Goal: Information Seeking & Learning: Learn about a topic

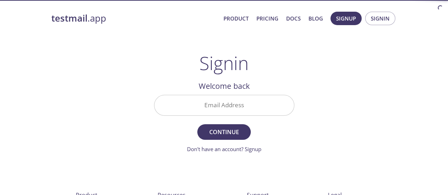
click at [207, 109] on input "Email Address" at bounding box center [225, 105] width 140 height 20
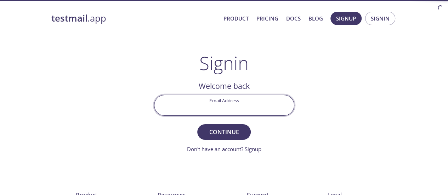
type input "[EMAIL_ADDRESS][DOMAIN_NAME]"
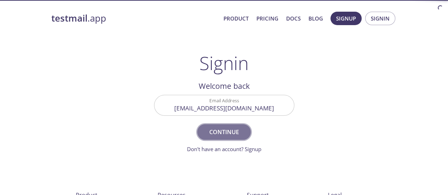
click at [215, 133] on span "Continue" at bounding box center [224, 132] width 38 height 10
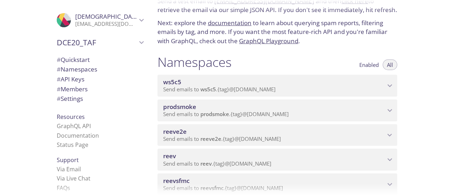
scroll to position [71, 0]
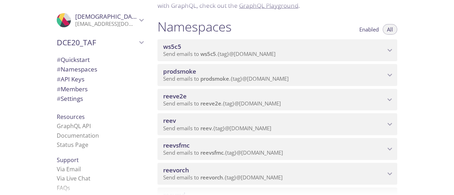
click at [263, 128] on span "Send emails to reev . {tag} @[DOMAIN_NAME]" at bounding box center [217, 128] width 108 height 7
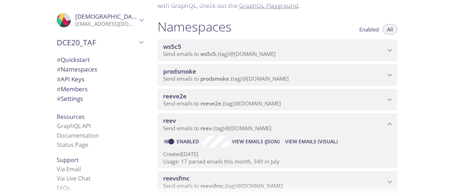
click at [301, 141] on span "View Emails (Visual)" at bounding box center [311, 142] width 52 height 9
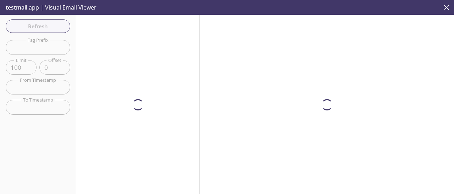
scroll to position [213, 0]
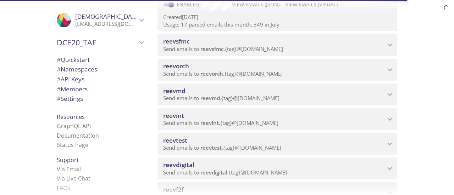
scroll to position [207, 0]
click at [280, 63] on span "reevorch" at bounding box center [274, 67] width 222 height 8
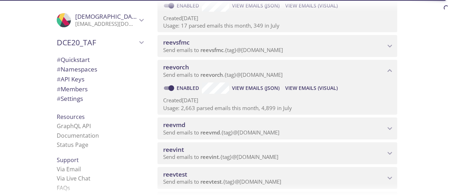
click at [302, 89] on span "View Emails (Visual)" at bounding box center [311, 88] width 52 height 9
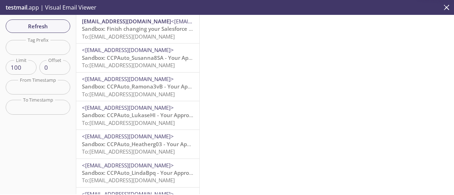
click at [126, 33] on span "To: [EMAIL_ADDRESS][DOMAIN_NAME]" at bounding box center [128, 36] width 93 height 7
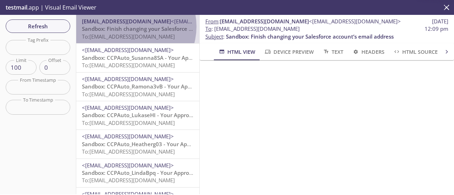
click at [130, 27] on span "Sandbox: Finish changing your Salesforce account’s email address" at bounding box center [166, 28] width 168 height 7
